Goal: Task Accomplishment & Management: Manage account settings

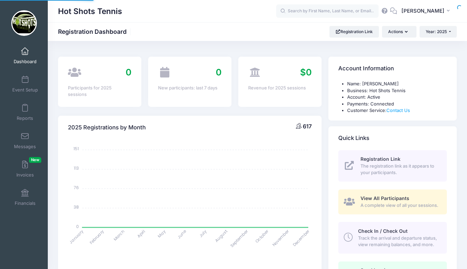
select select
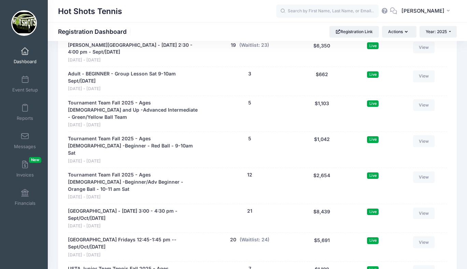
scroll to position [1566, 0]
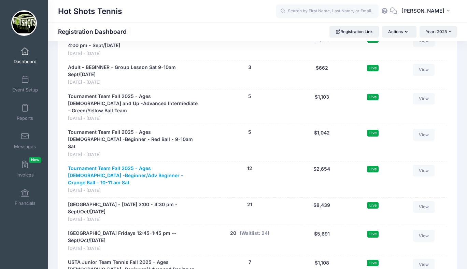
click at [140, 165] on link "Tournament Team Fall 2025 - Ages [DEMOGRAPHIC_DATA] -Beginner/Adv Beginner - Or…" at bounding box center [134, 175] width 133 height 21
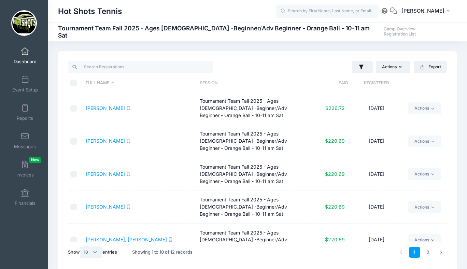
click at [91, 254] on select "All 10 25 50" at bounding box center [91, 252] width 23 height 12
select select "25"
click at [81, 246] on select "All 10 25 50" at bounding box center [91, 252] width 23 height 12
